Goal: Task Accomplishment & Management: Use online tool/utility

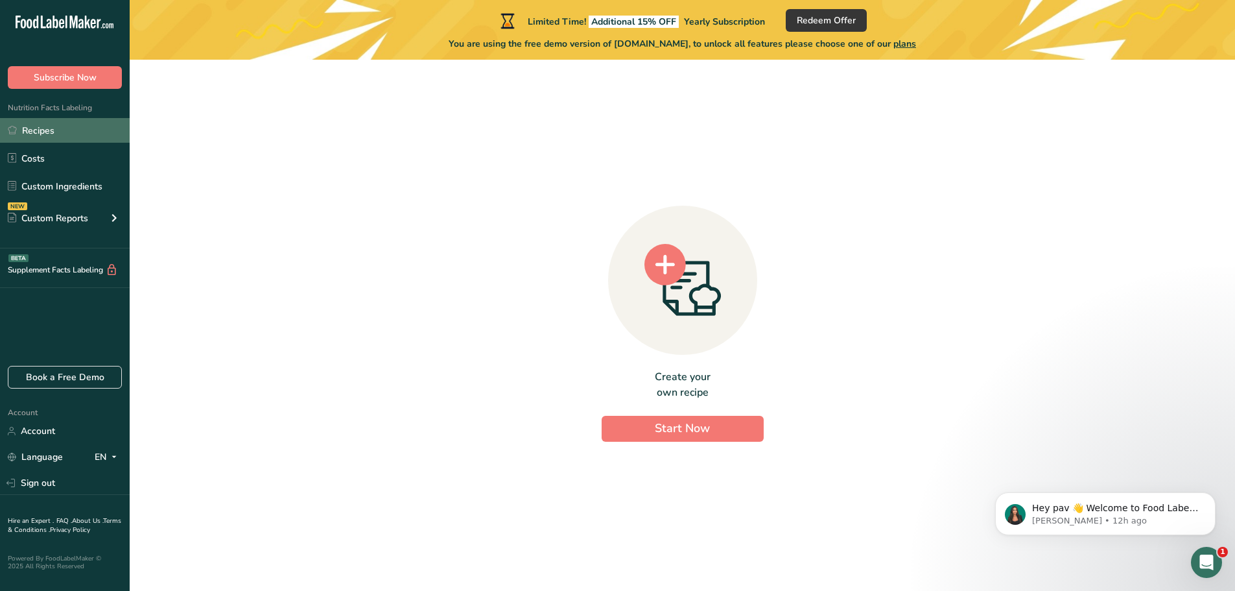
click at [85, 126] on link "Recipes" at bounding box center [65, 130] width 130 height 25
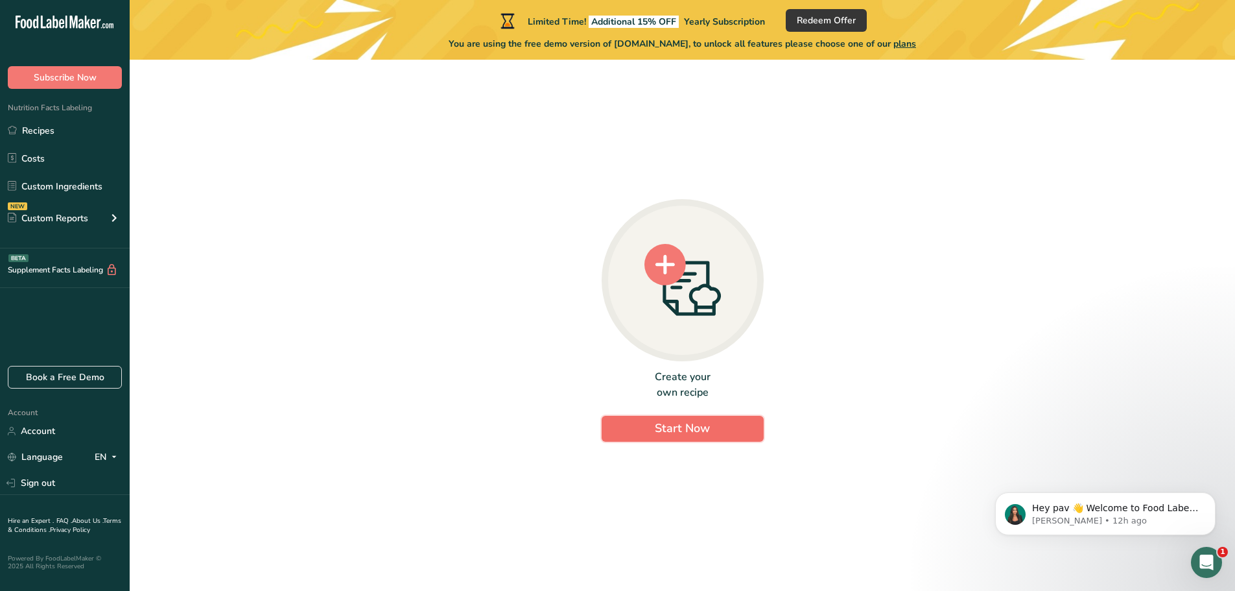
click at [702, 435] on span "Start Now" at bounding box center [682, 428] width 55 height 16
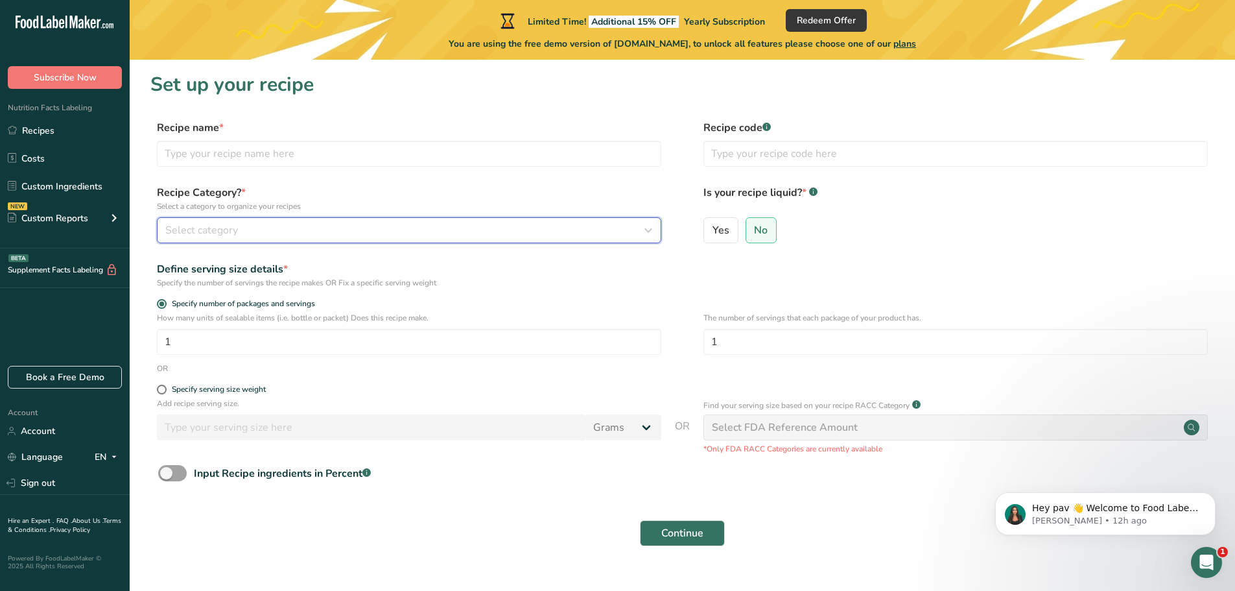
click at [373, 236] on div "Select category" at bounding box center [405, 230] width 480 height 16
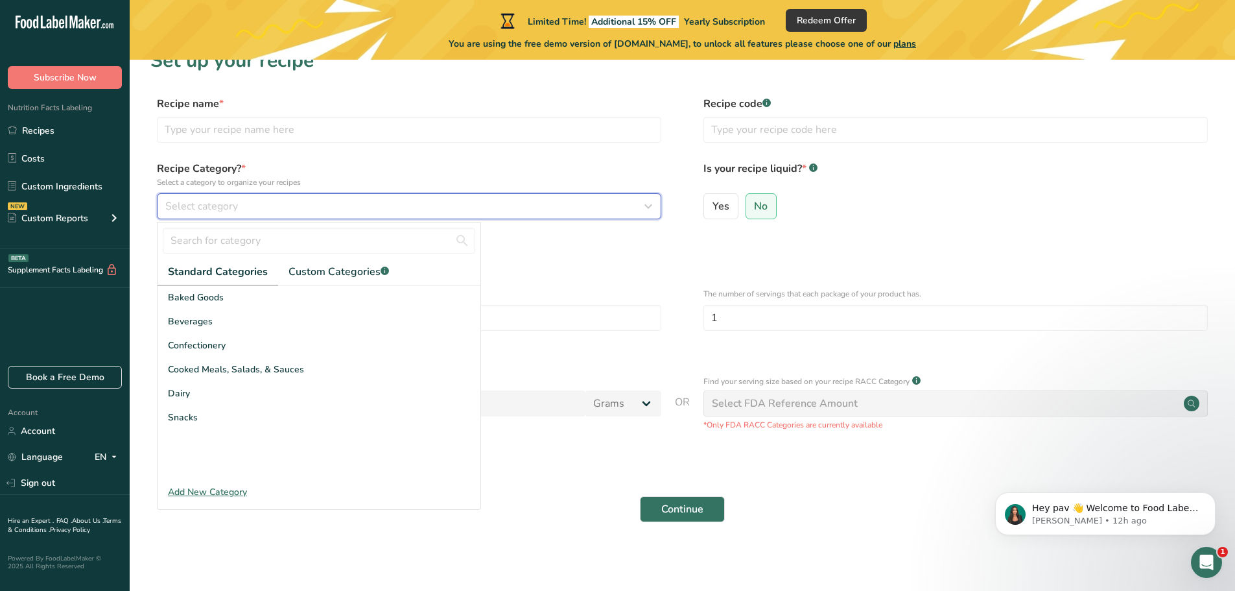
scroll to position [25, 0]
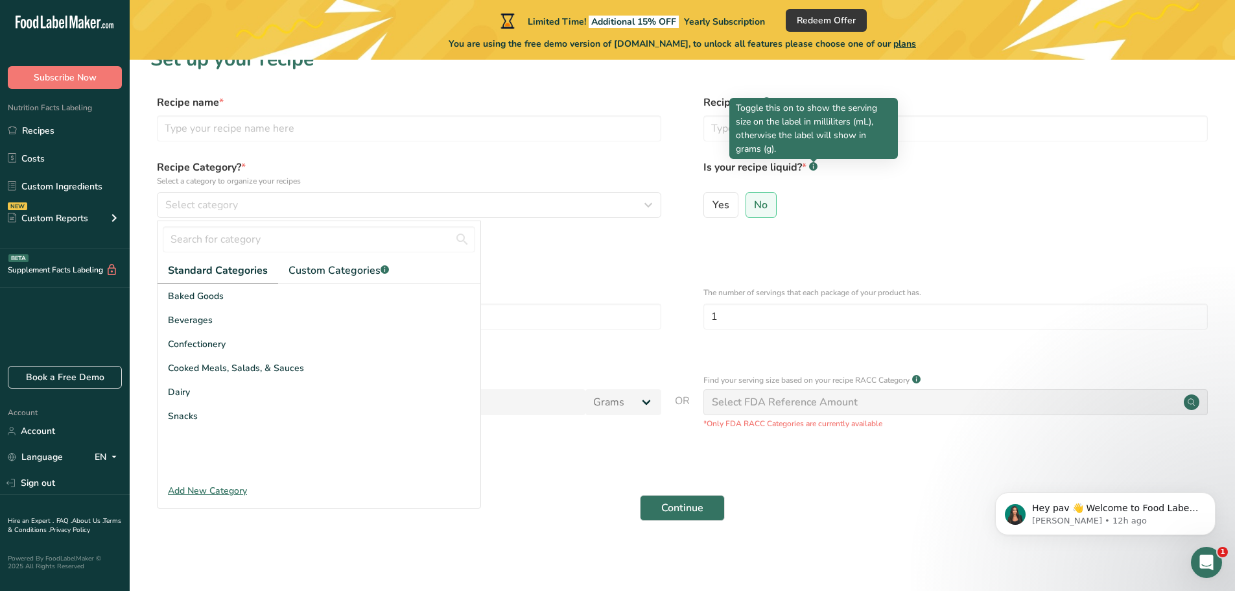
drag, startPoint x: 808, startPoint y: 150, endPoint x: 735, endPoint y: 107, distance: 85.2
click at [735, 107] on div "Toggle this on to show the serving size on the label in milliliters (mL), other…" at bounding box center [813, 128] width 169 height 61
copy p "Toggle this on to show the serving size on the label in milliliters (mL), other…"
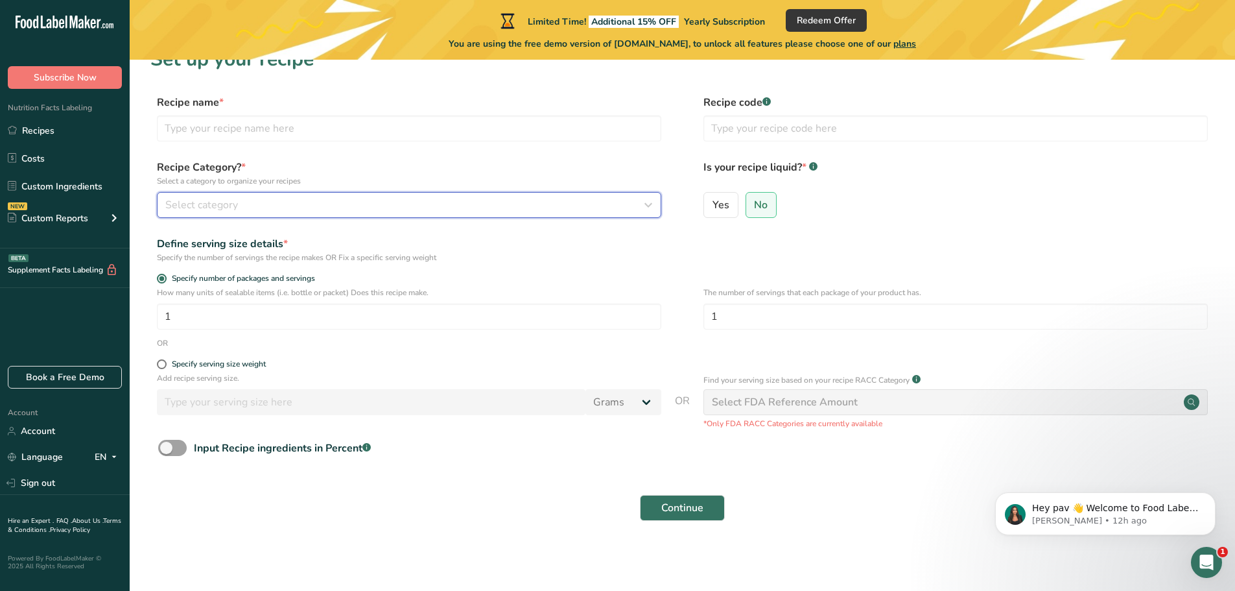
click at [396, 195] on button "Select category" at bounding box center [409, 205] width 504 height 26
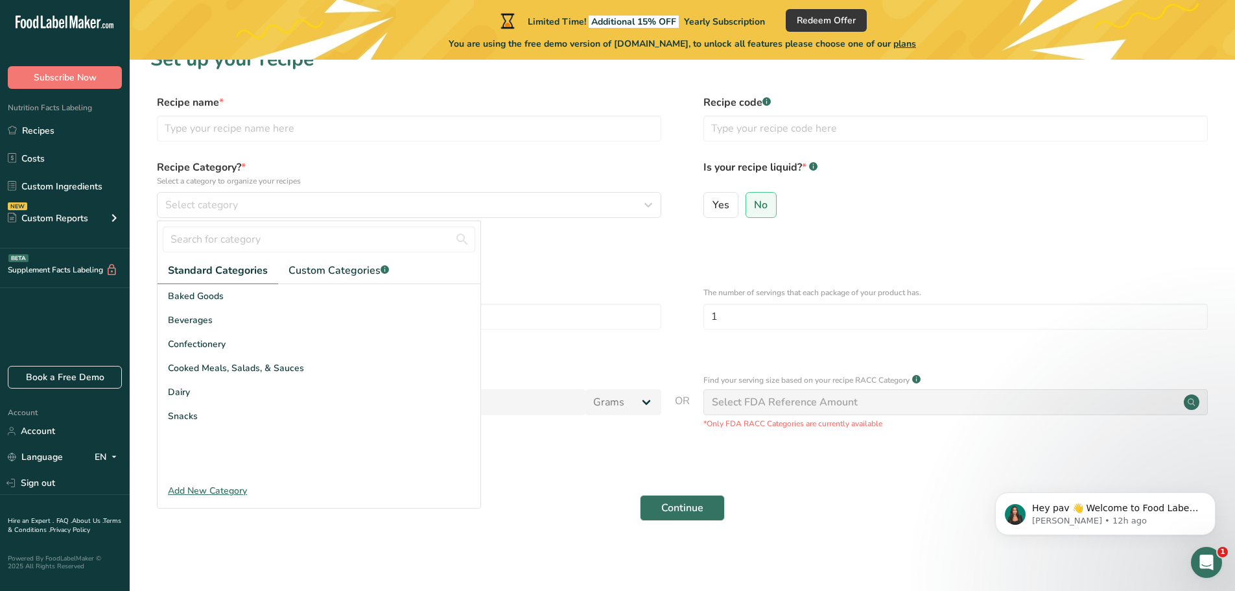
click at [562, 270] on form "Recipe name * Recipe code .a-a{fill:#347362;}.b-a{fill:#fff;} Recipe Category? …" at bounding box center [682, 312] width 1064 height 434
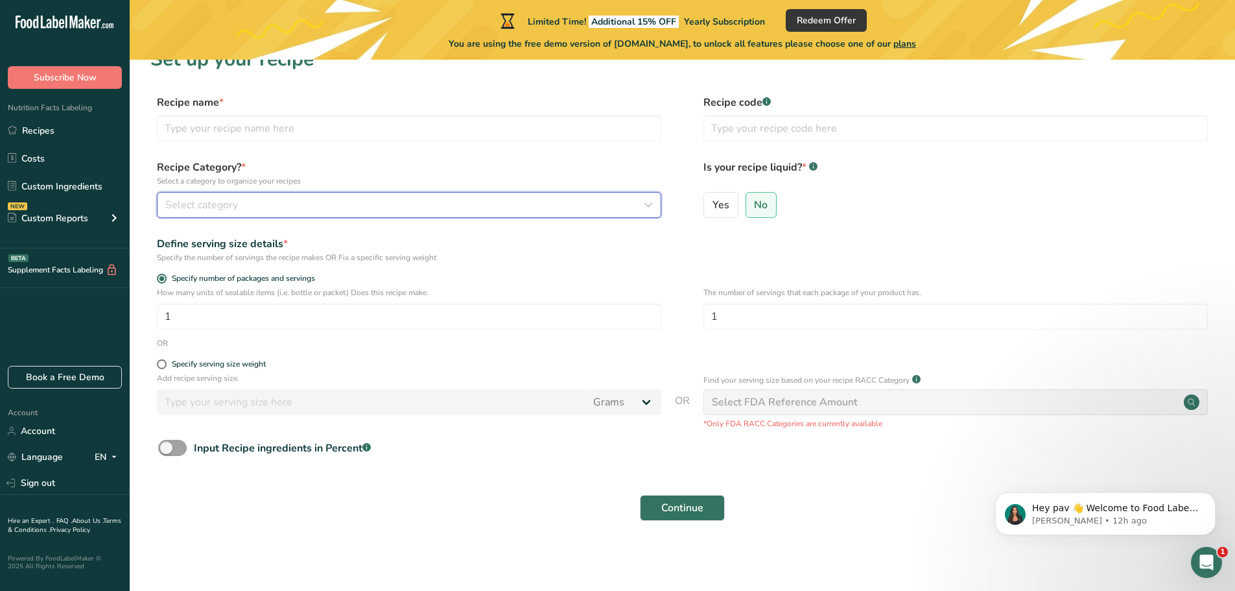
click at [651, 204] on icon "button" at bounding box center [649, 204] width 16 height 23
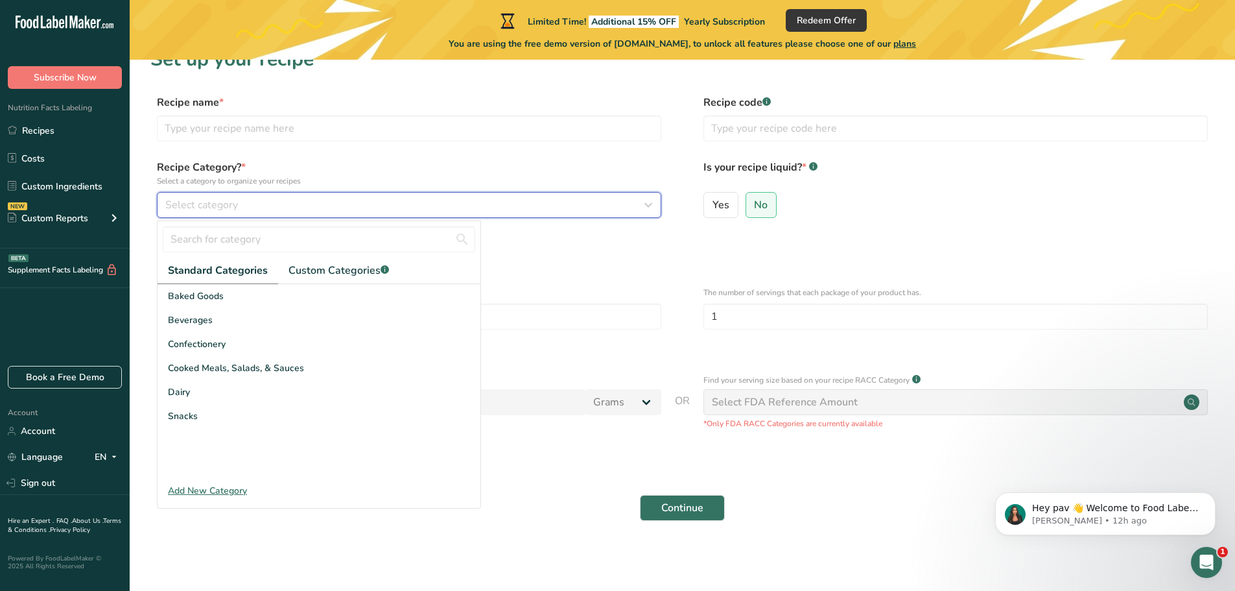
click at [651, 204] on icon "button" at bounding box center [649, 204] width 16 height 23
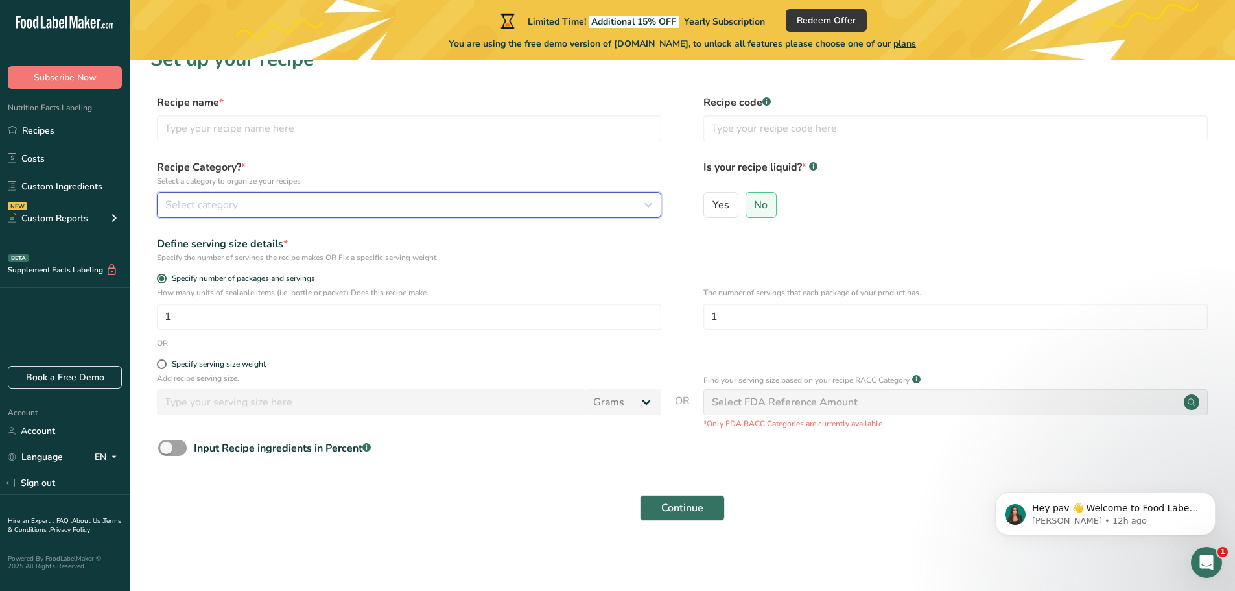
click at [651, 204] on icon "button" at bounding box center [649, 204] width 16 height 23
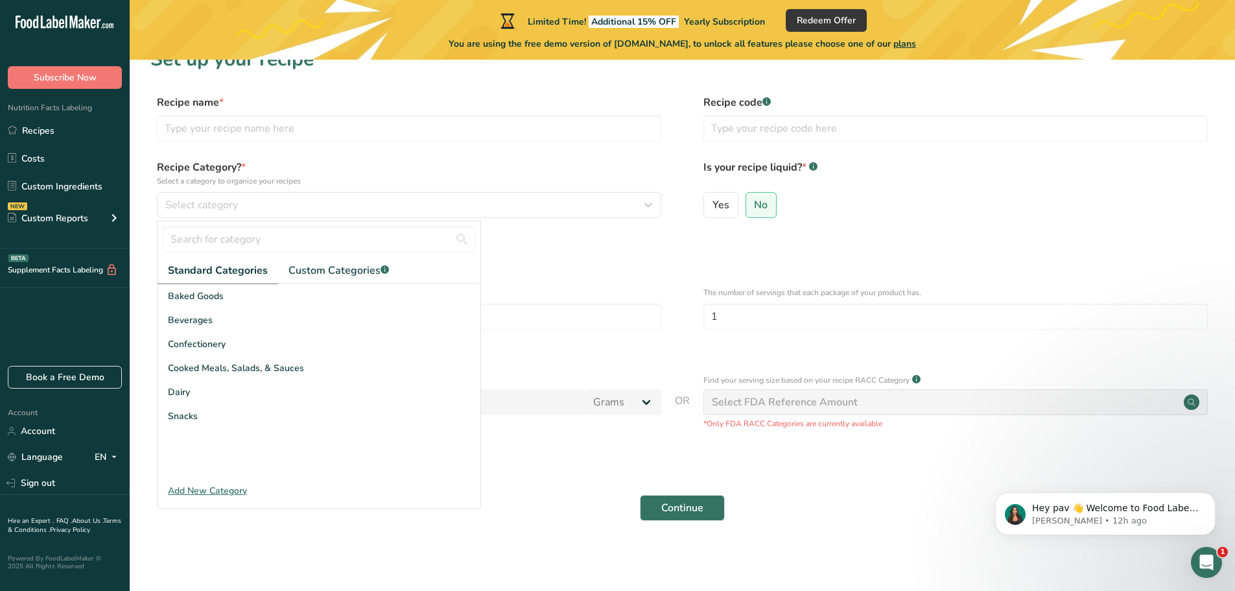
click at [571, 289] on p "How many units of sealable items (i.e. bottle or packet) Does this recipe make." at bounding box center [409, 293] width 504 height 12
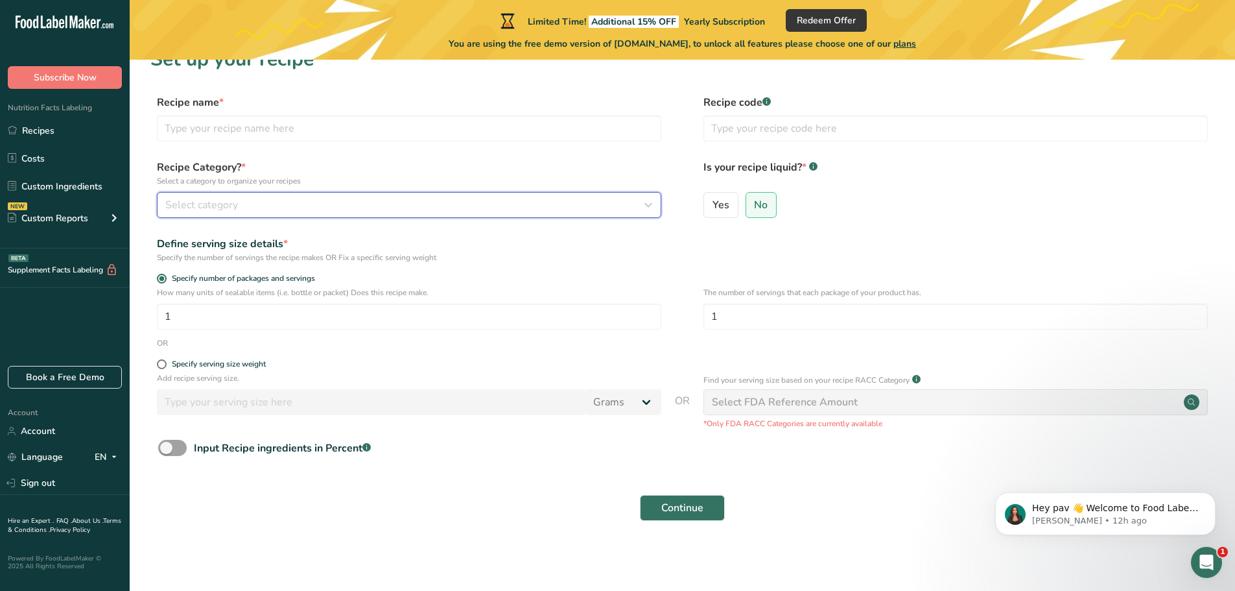
click at [618, 202] on div "Select category" at bounding box center [405, 205] width 480 height 16
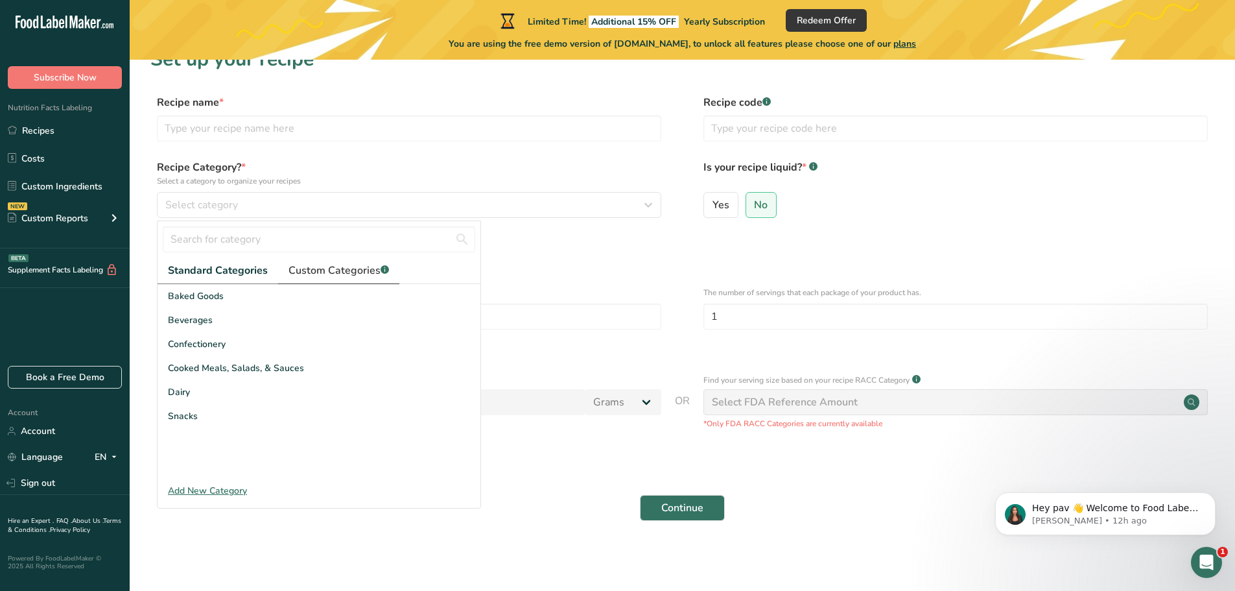
click at [331, 278] on span "Custom Categories .a-a{fill:#347362;}.b-a{fill:#fff;}" at bounding box center [339, 271] width 101 height 16
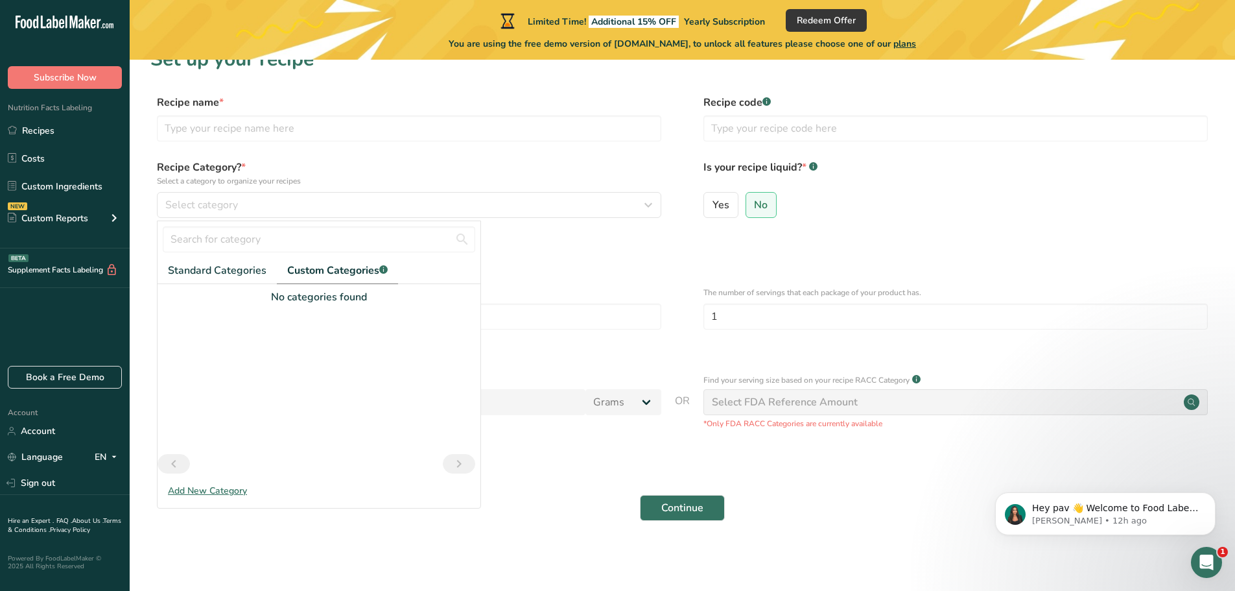
click at [184, 486] on div "Add New Category" at bounding box center [319, 491] width 323 height 14
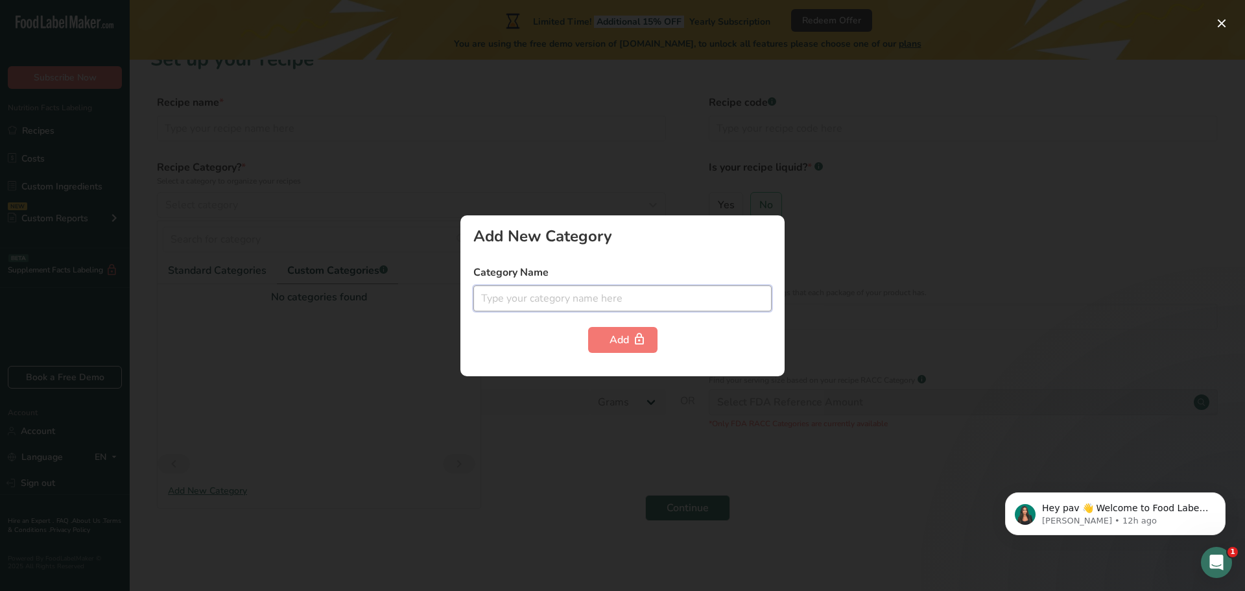
click at [542, 293] on input "text" at bounding box center [622, 298] width 298 height 26
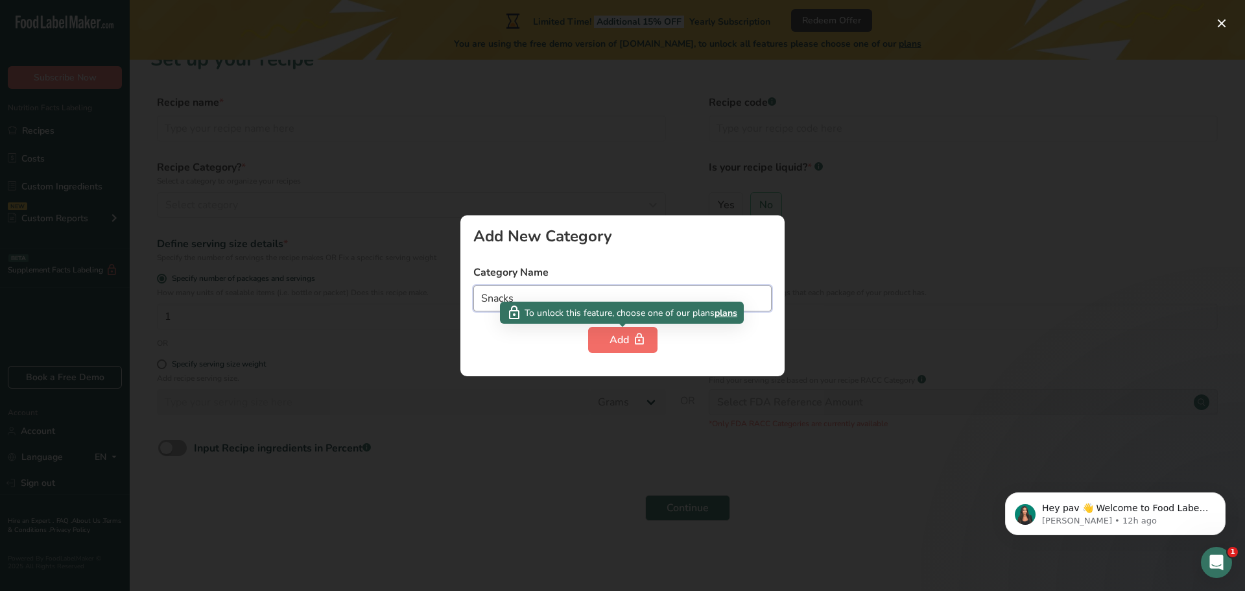
type input "Snacks"
click at [630, 339] on div "Add" at bounding box center [623, 340] width 27 height 16
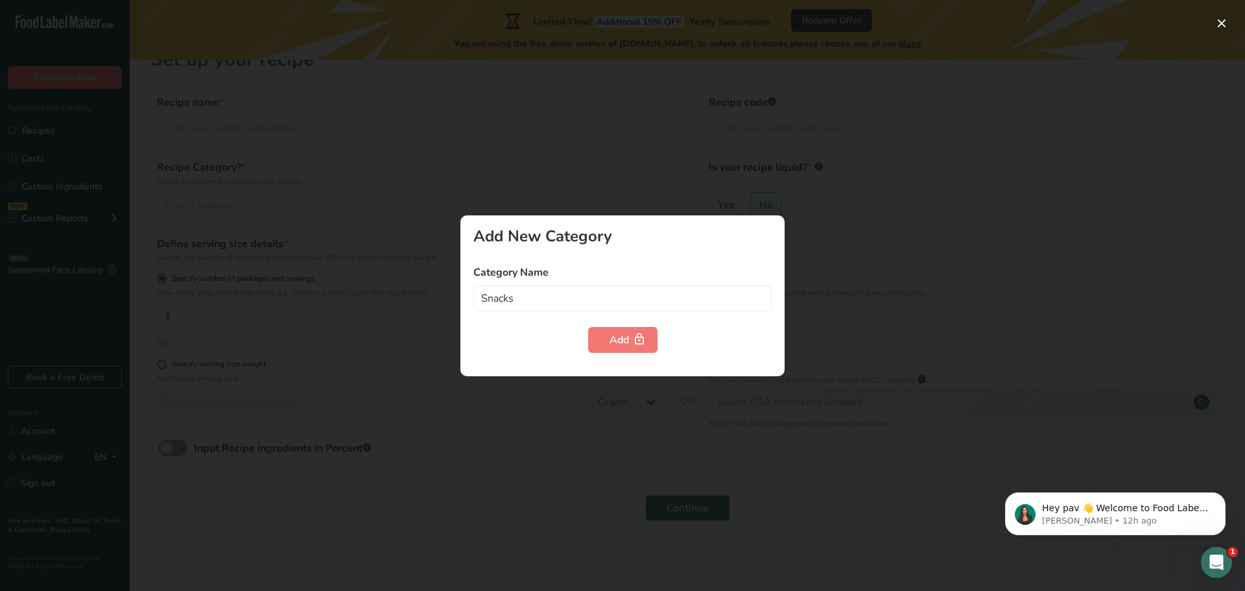
click at [1060, 417] on div at bounding box center [622, 295] width 1245 height 591
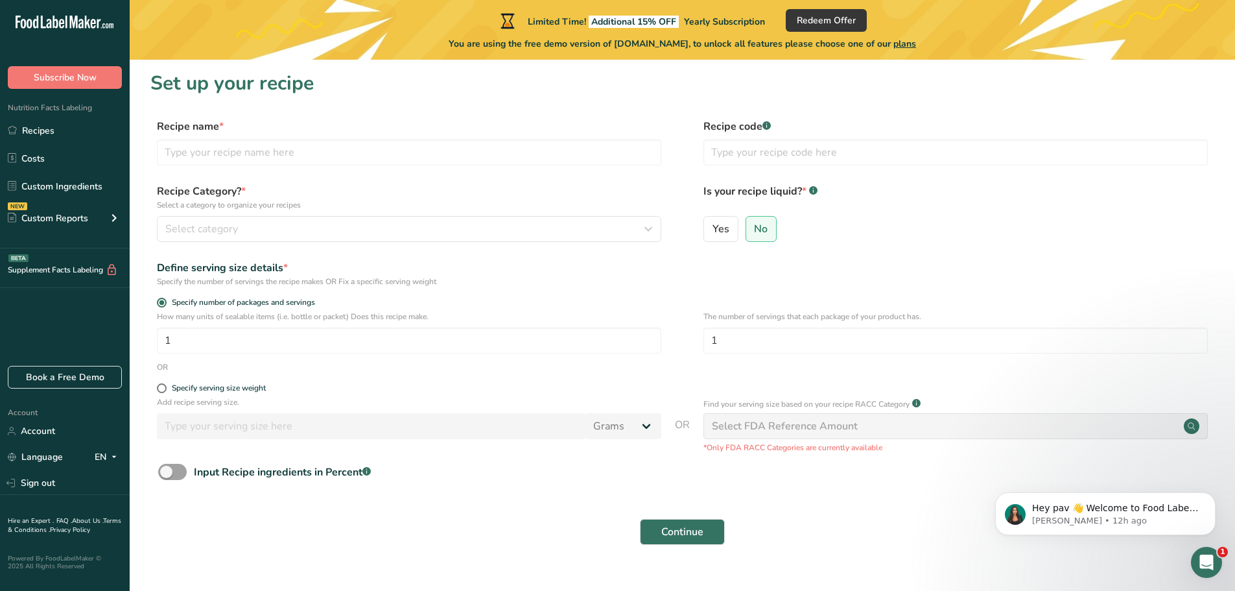
scroll to position [0, 0]
click at [93, 190] on link "Custom Ingredients" at bounding box center [65, 186] width 130 height 25
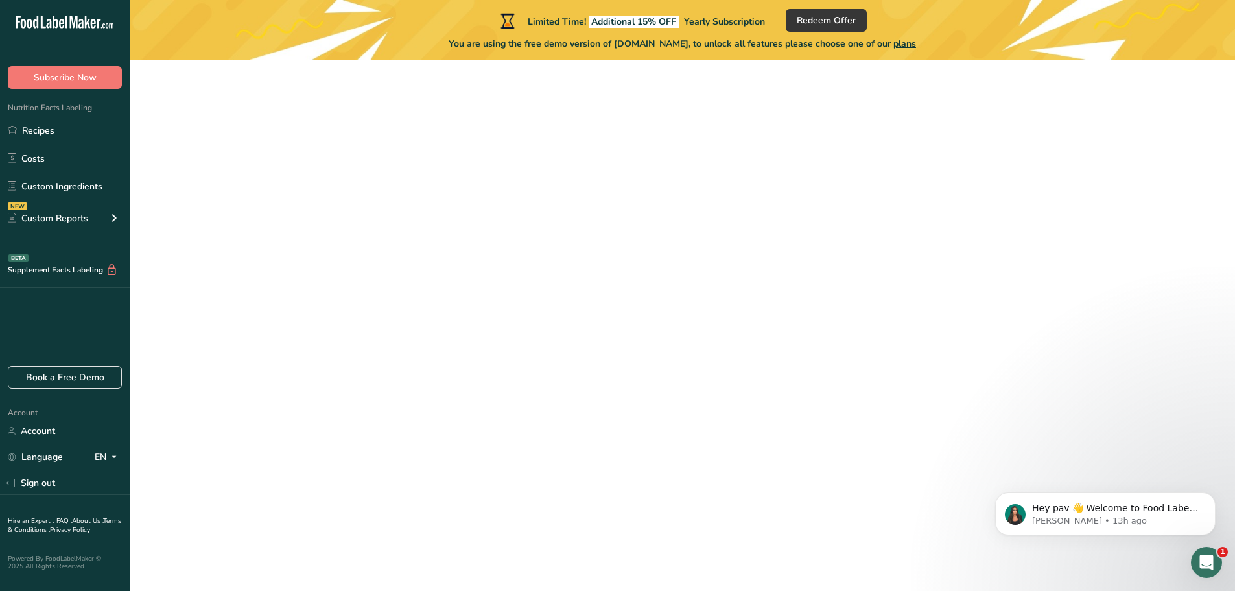
click at [376, 222] on div "Select category" at bounding box center [405, 230] width 480 height 16
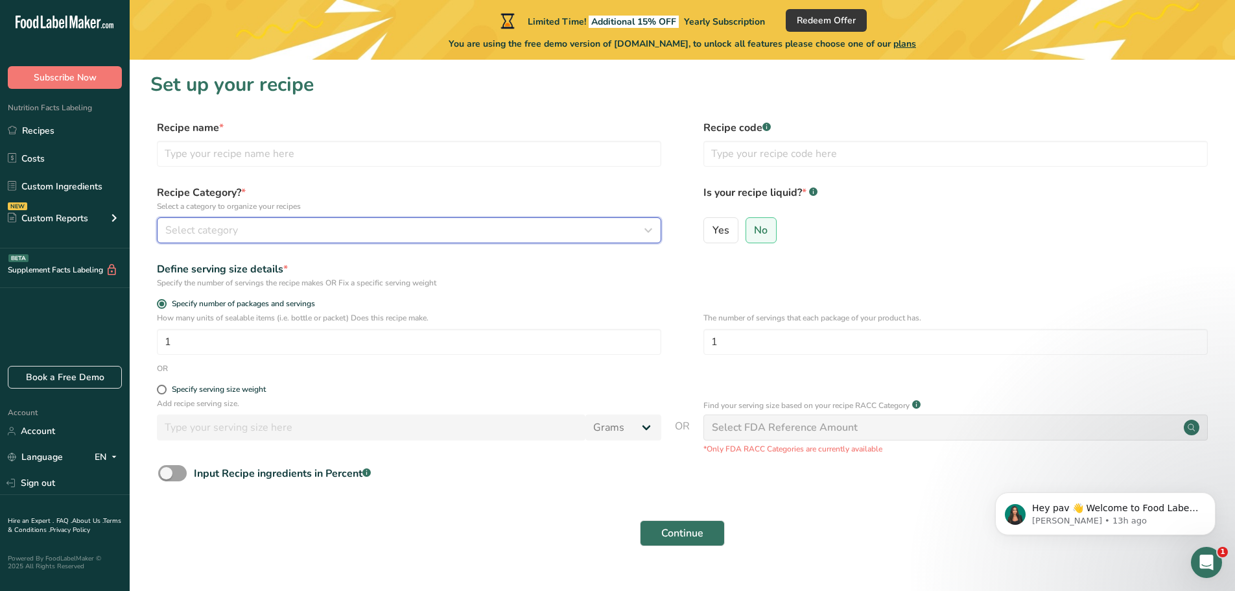
click at [348, 233] on div "Select category" at bounding box center [405, 230] width 480 height 16
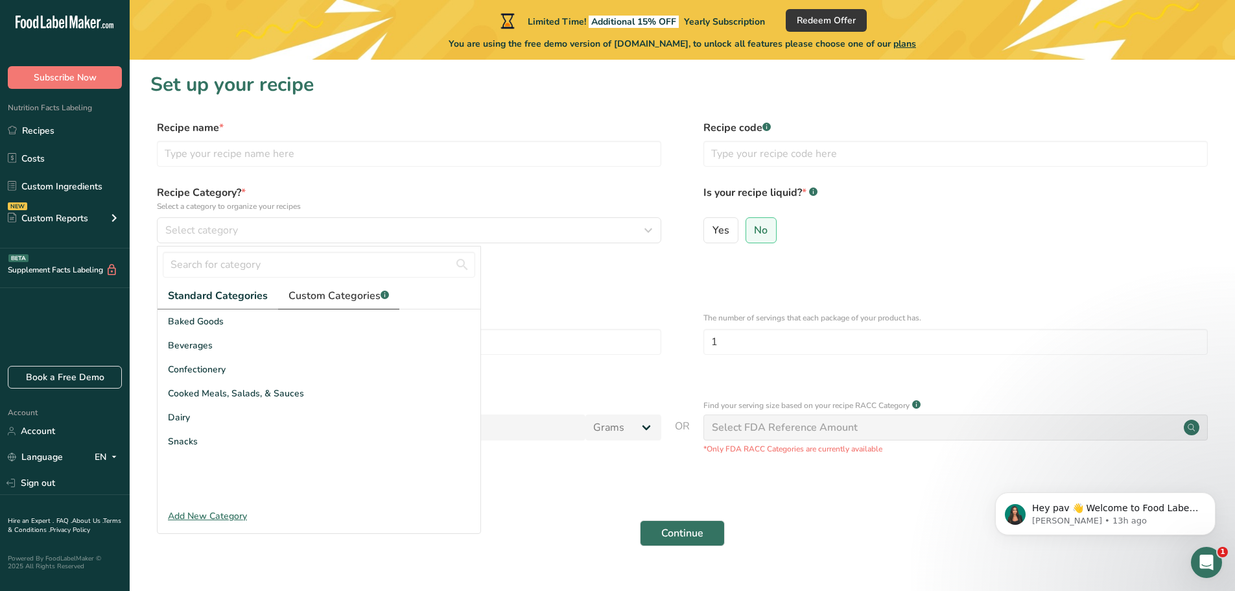
click at [327, 296] on span "Custom Categories .a-a{fill:#347362;}.b-a{fill:#fff;}" at bounding box center [339, 296] width 101 height 16
click at [220, 290] on span "Standard Categories" at bounding box center [217, 296] width 99 height 16
click at [62, 148] on link "Costs" at bounding box center [65, 158] width 130 height 25
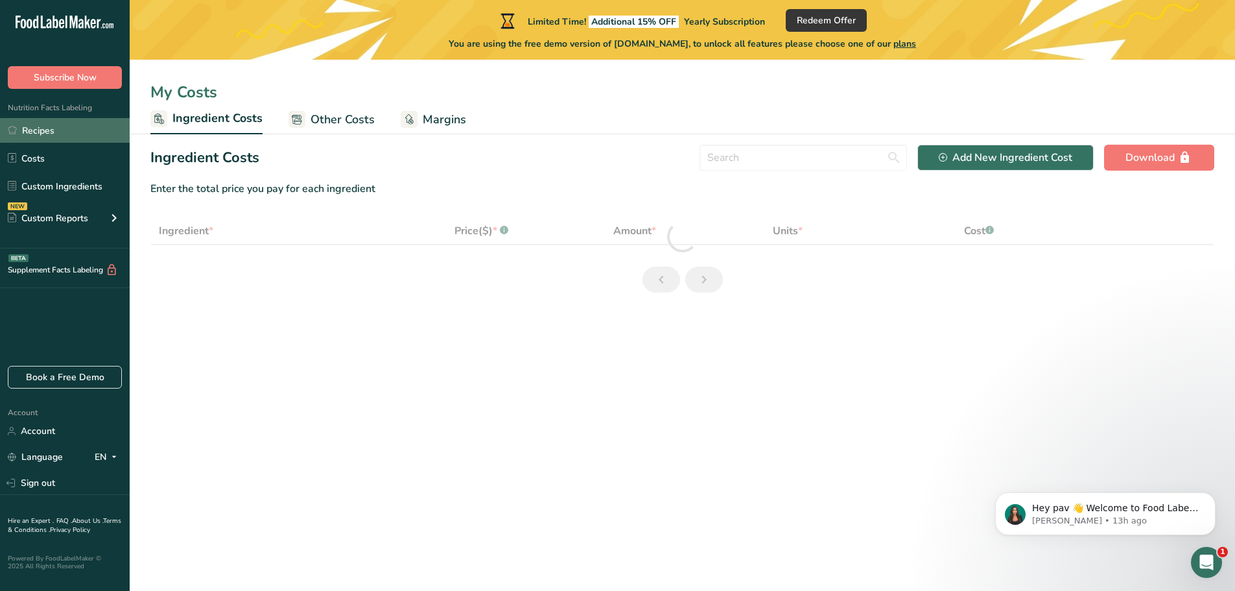
click at [73, 133] on link "Recipes" at bounding box center [65, 130] width 130 height 25
select select "1"
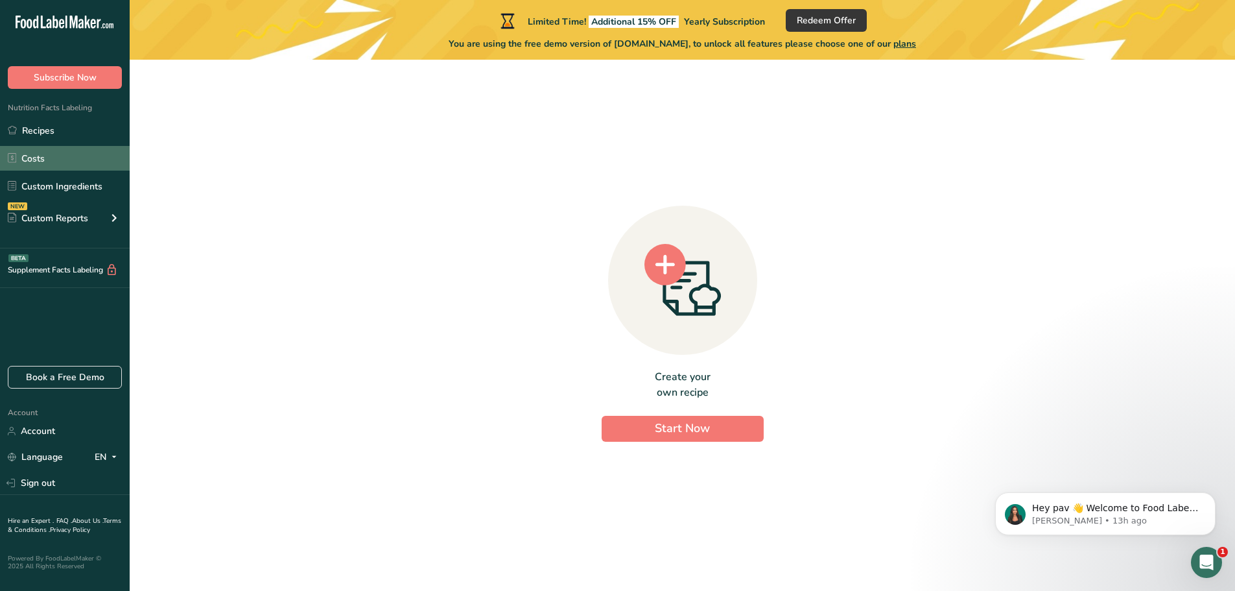
click at [77, 156] on link "Costs" at bounding box center [65, 158] width 130 height 25
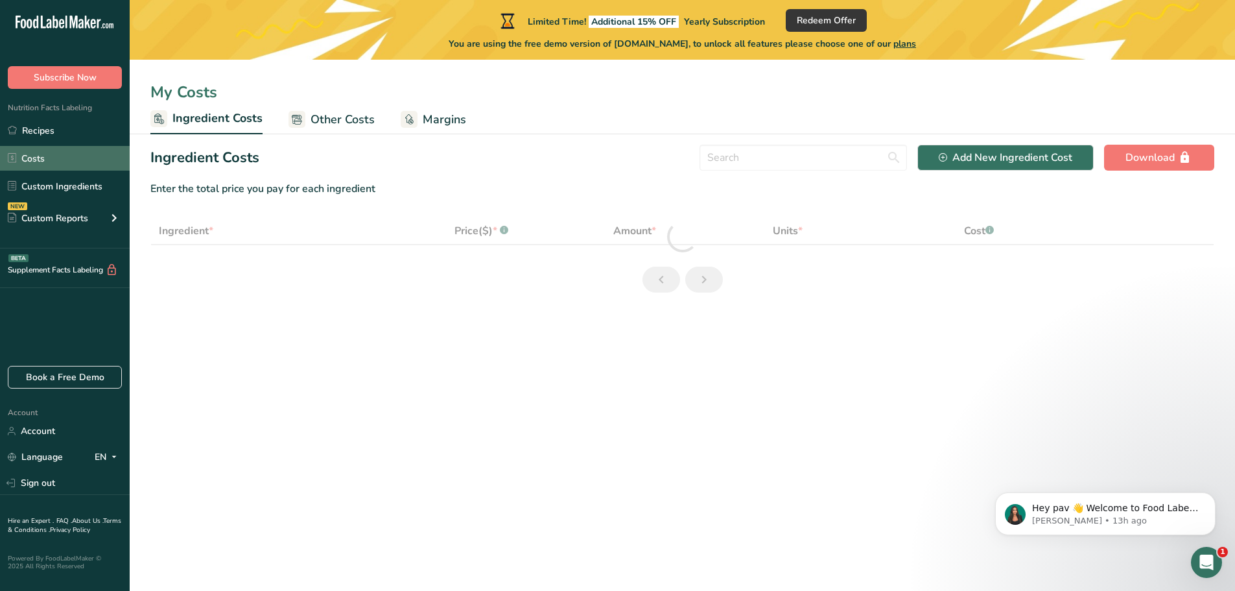
select select "1"
